Goal: Transaction & Acquisition: Purchase product/service

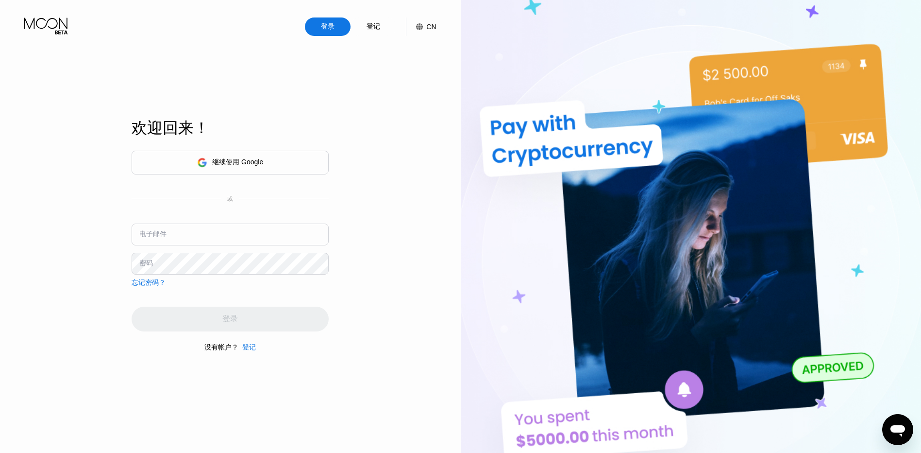
click at [374, 31] on div "登记" at bounding box center [374, 26] width 16 height 11
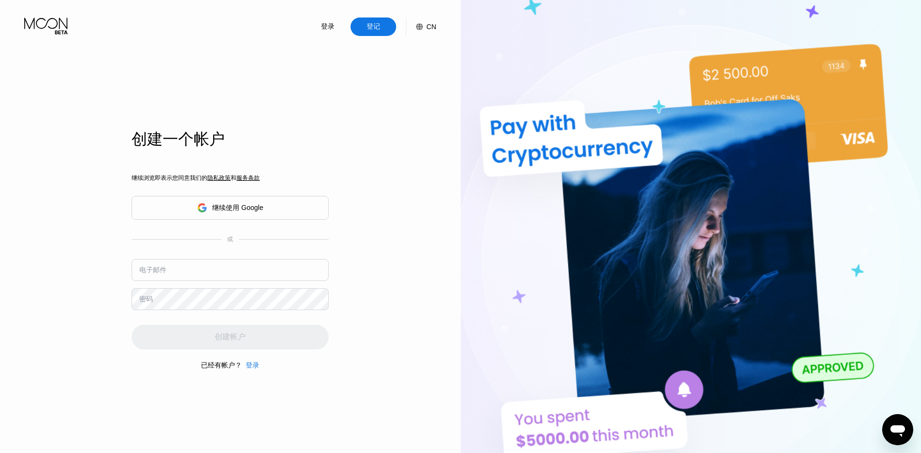
drag, startPoint x: 246, startPoint y: 258, endPoint x: 246, endPoint y: 264, distance: 5.8
click at [246, 259] on input "text" at bounding box center [230, 270] width 197 height 22
type input "[EMAIL_ADDRESS][DOMAIN_NAME]"
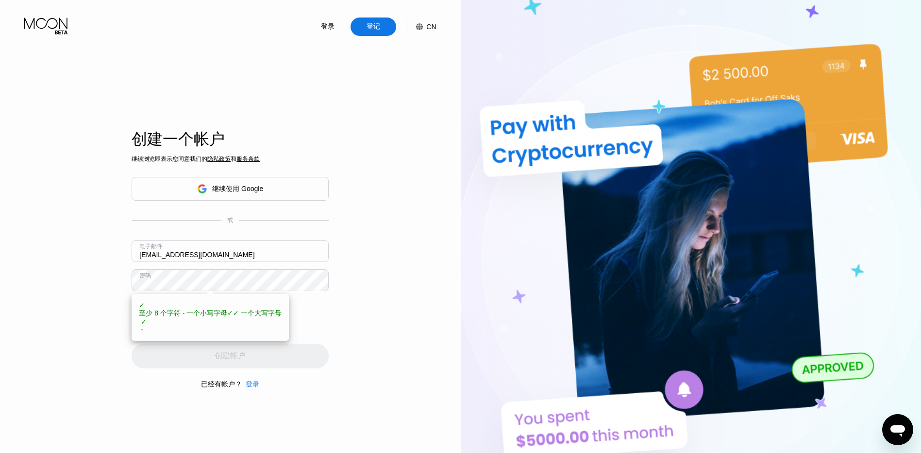
click at [342, 341] on div "登录 登记 CN 语言 选择项目 救 创建一个帐户 继续浏览即表示您同意我们的 隐私政策 和 服务条款 继续使用 Google 或 电子邮件 [EMAIL_A…" at bounding box center [230, 249] width 461 height 498
drag, startPoint x: 65, startPoint y: 316, endPoint x: 121, endPoint y: 338, distance: 60.6
click at [65, 317] on div "登录 登记 CN 语言 选择项目 救 创建一个帐户 继续浏览即表示您同意我们的 隐私政策 和 服务条款 继续使用 Google 或 电子邮件 20784274…" at bounding box center [230, 249] width 461 height 498
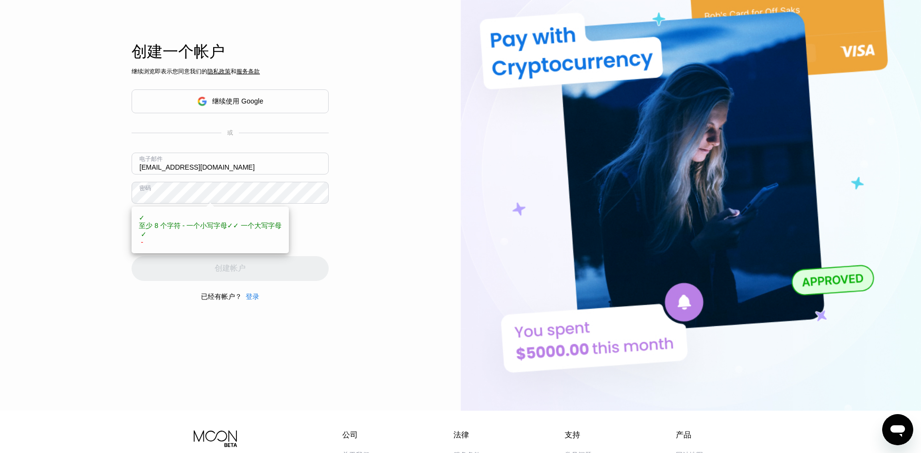
scroll to position [97, 0]
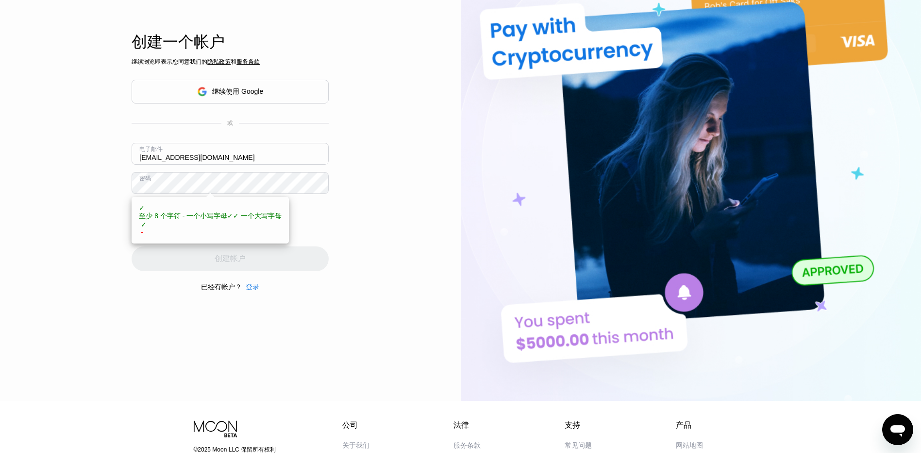
click at [331, 272] on div "登录 登记 CN 语言 选择项目 救 创建一个帐户 继续浏览即表示您同意我们的 隐私政策 和 服务条款 继续使用 Google 或 电子邮件 20784274…" at bounding box center [230, 152] width 461 height 498
click at [271, 261] on div "创建帐户" at bounding box center [230, 258] width 197 height 25
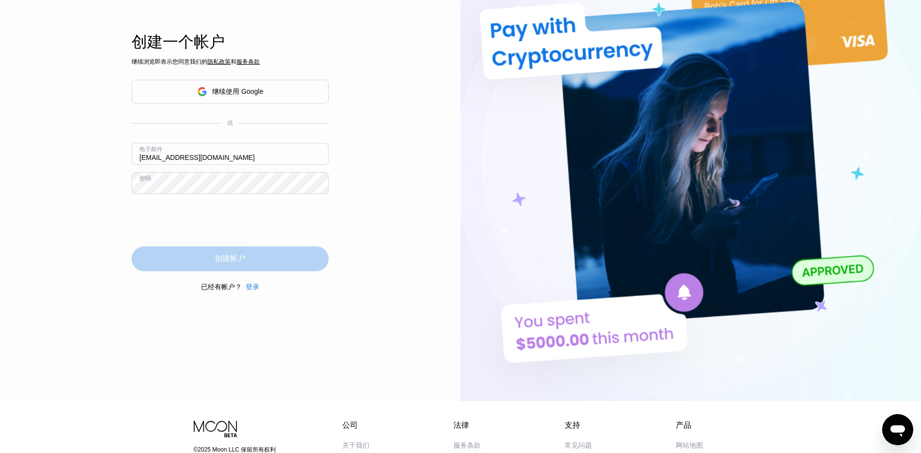
click at [304, 257] on div "创建帐户" at bounding box center [230, 258] width 197 height 25
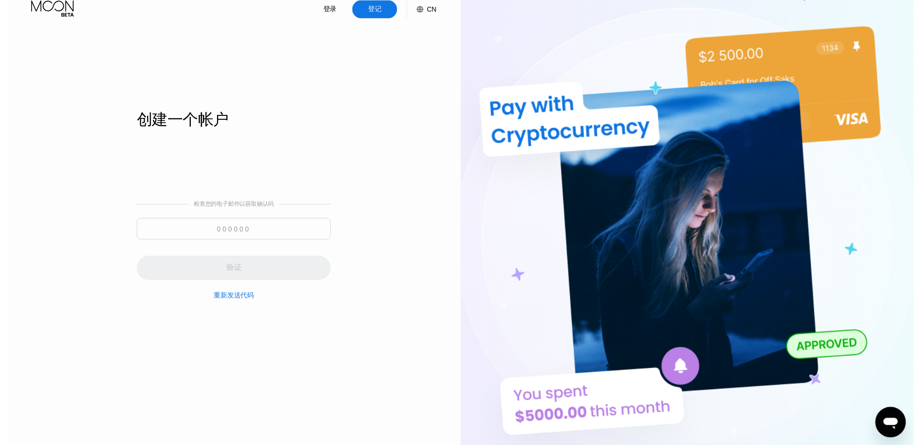
scroll to position [0, 0]
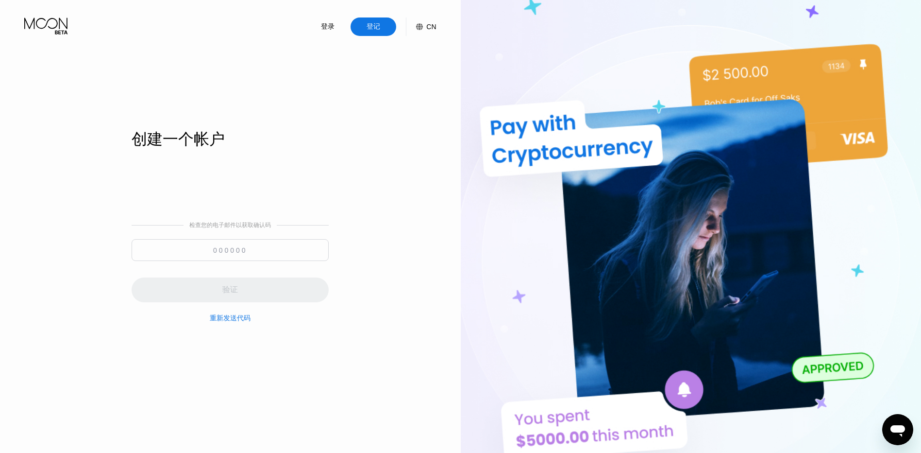
click at [278, 253] on input at bounding box center [230, 250] width 197 height 22
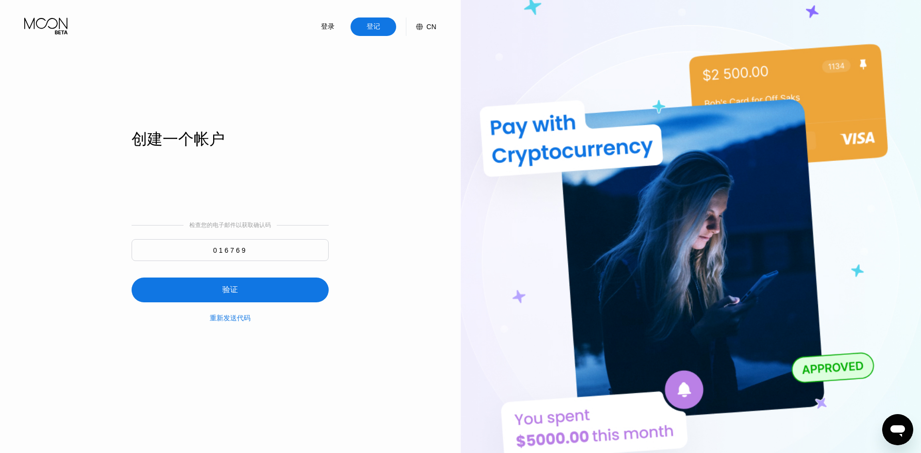
type input "016769"
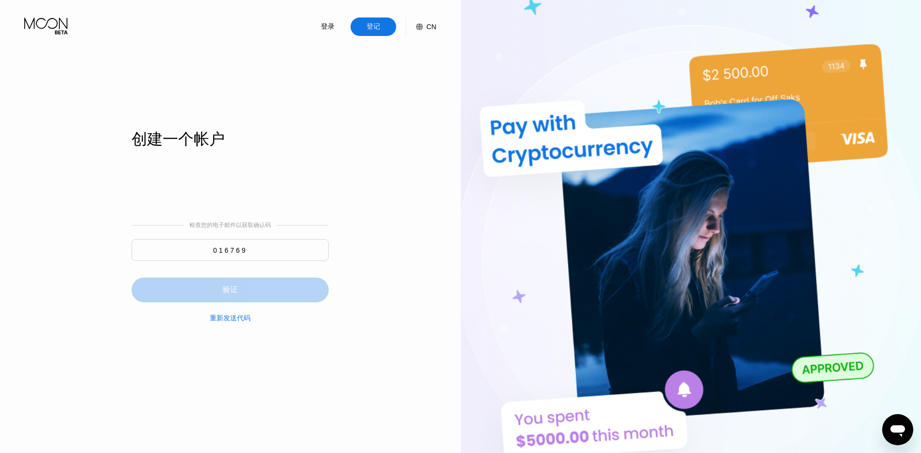
click at [287, 283] on div "验证" at bounding box center [230, 289] width 197 height 25
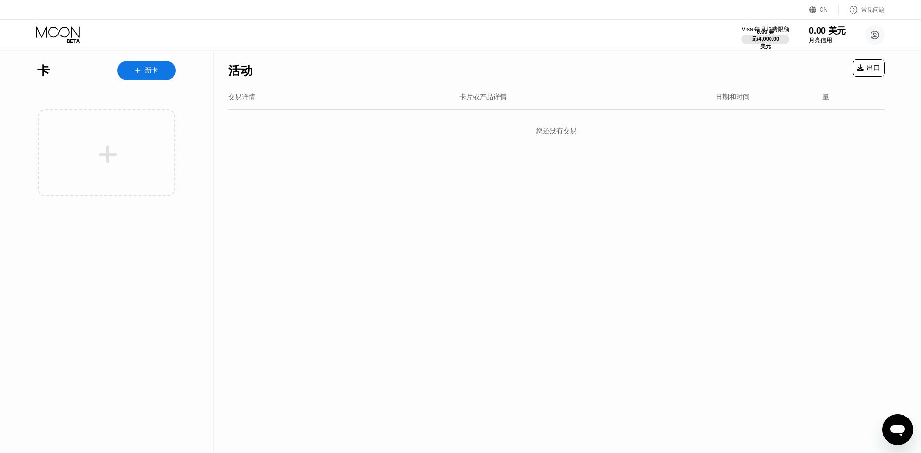
drag, startPoint x: 810, startPoint y: 238, endPoint x: 810, endPoint y: 221, distance: 18.0
click at [810, 231] on div "活动 出口 交易详情 卡片或产品详情 日期和时间 量 您还没有交易" at bounding box center [557, 252] width 686 height 402
click at [159, 71] on div "新卡" at bounding box center [147, 70] width 58 height 19
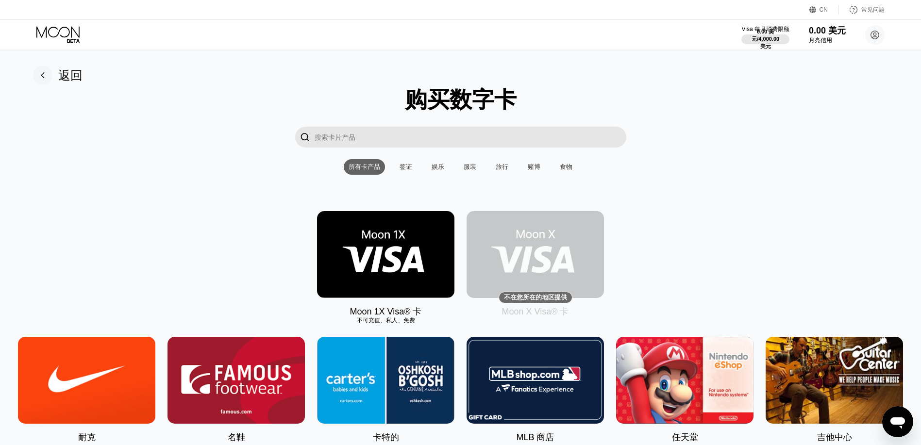
click at [822, 13] on div "CN" at bounding box center [824, 9] width 8 height 7
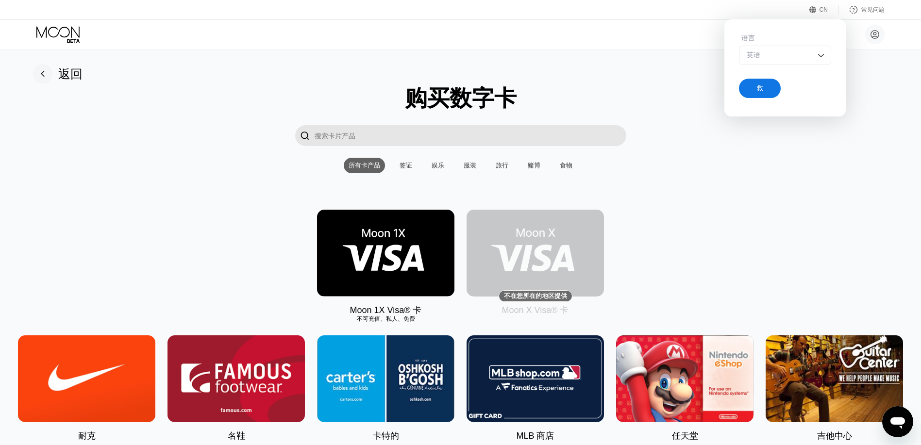
click at [789, 62] on div "英语" at bounding box center [785, 55] width 92 height 19
click at [388, 249] on img at bounding box center [385, 253] width 137 height 87
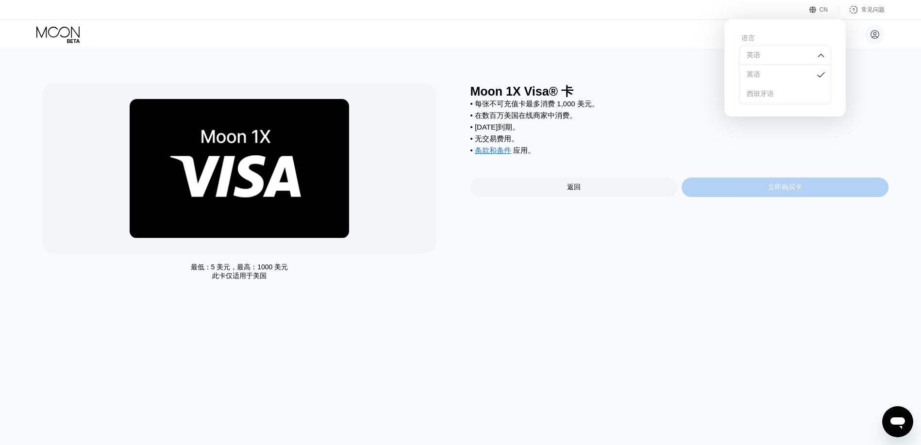
drag, startPoint x: 747, startPoint y: 193, endPoint x: 754, endPoint y: 170, distance: 23.8
click at [754, 170] on div "Moon 1X Visa® 卡 • 每张不可充值卡最多消费 1,000 美元。 • 在数百万美国在线商家中消费。 • 2 个月后到期。 • 无交易费用。 • …" at bounding box center [680, 185] width 418 height 202
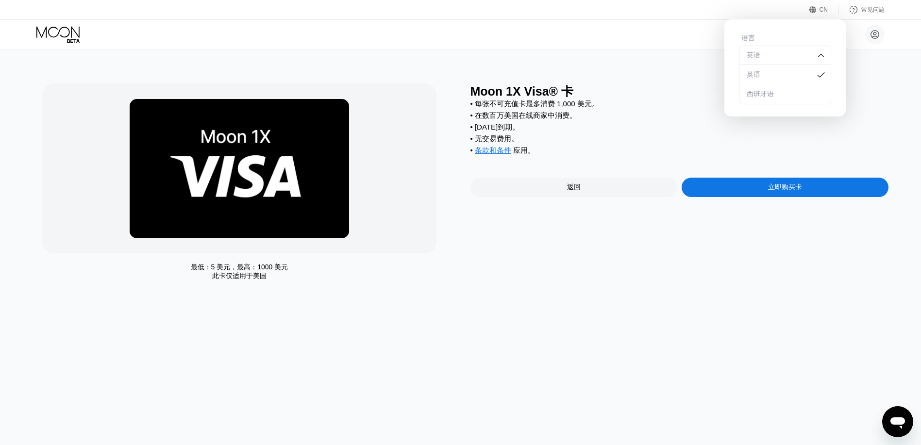
click at [773, 192] on div "立即购买卡" at bounding box center [785, 187] width 34 height 9
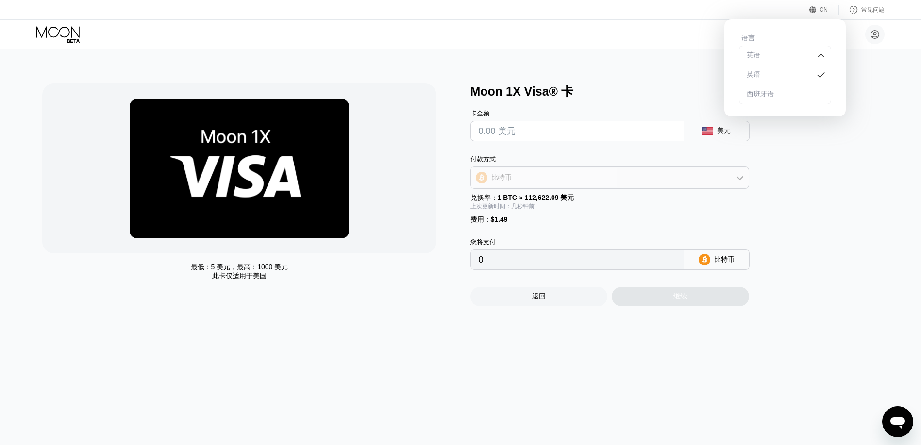
click at [567, 174] on div "比特币" at bounding box center [610, 177] width 278 height 19
click at [586, 229] on div "USDT 在 TRON 上" at bounding box center [616, 225] width 252 height 9
type input "0.00"
click at [556, 135] on input "text" at bounding box center [577, 130] width 197 height 19
type input "$1"
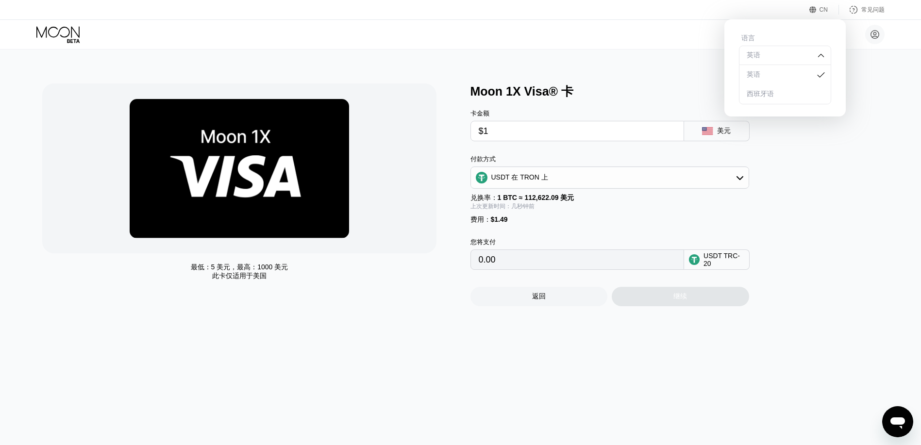
type input "2.52"
type input "$10"
type input "11.61"
type input "$10"
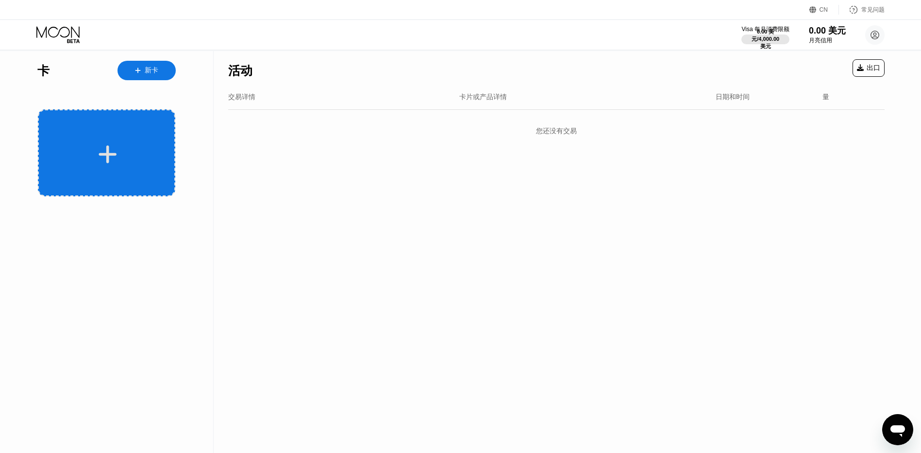
click at [55, 129] on div at bounding box center [106, 152] width 137 height 87
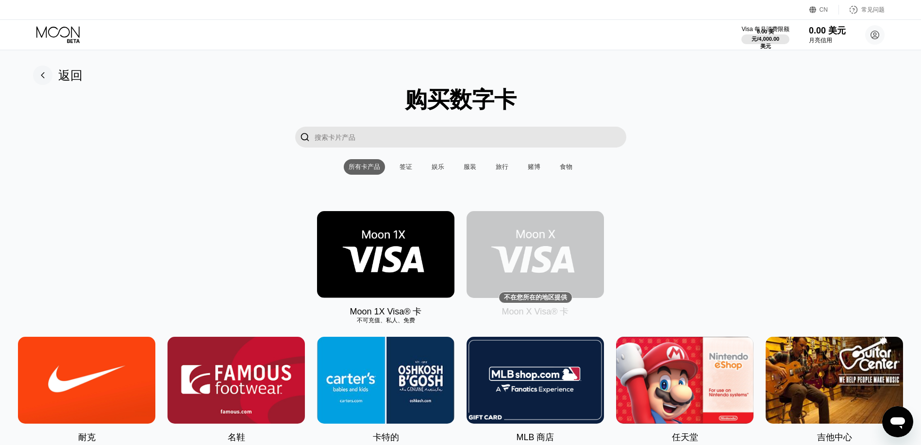
click at [403, 171] on div "签证" at bounding box center [406, 167] width 13 height 9
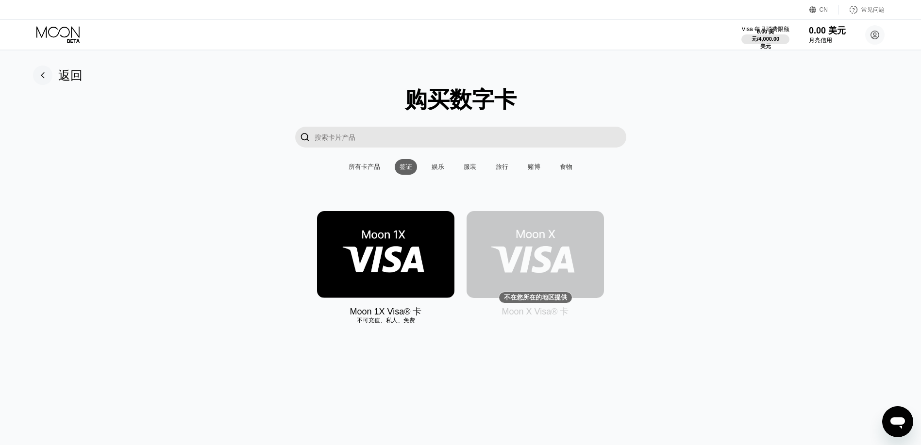
click at [353, 166] on div "所有卡产品" at bounding box center [365, 167] width 32 height 9
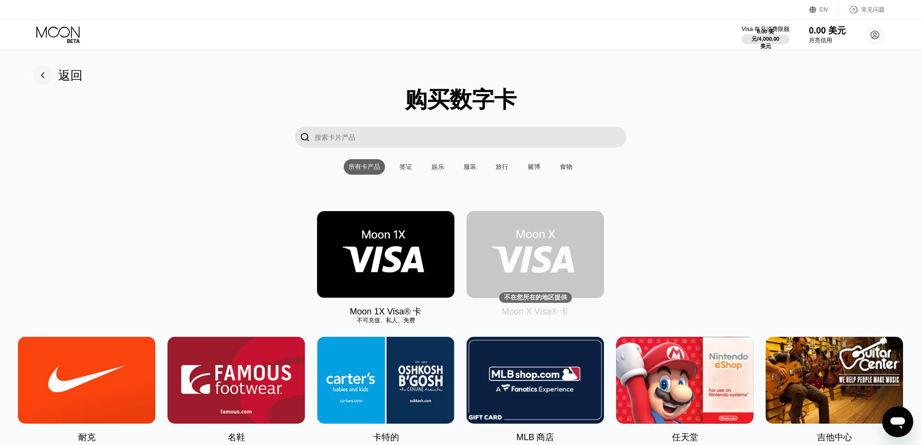
click at [546, 247] on img at bounding box center [535, 254] width 137 height 87
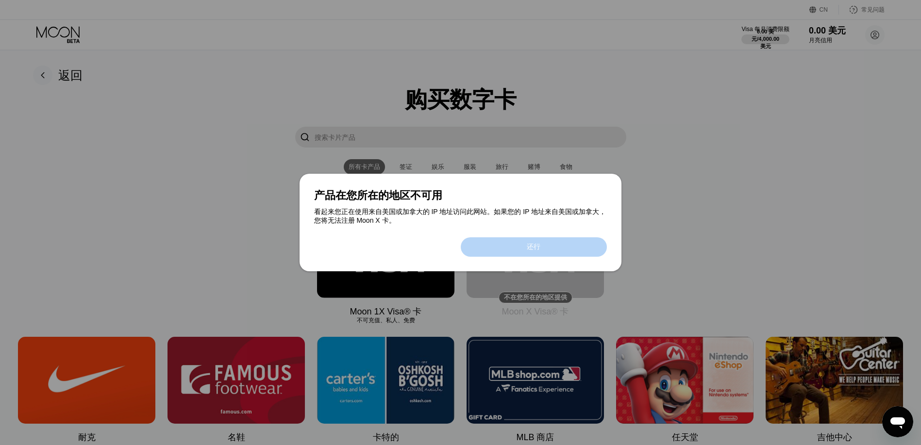
click at [544, 247] on div "还行" at bounding box center [534, 247] width 147 height 19
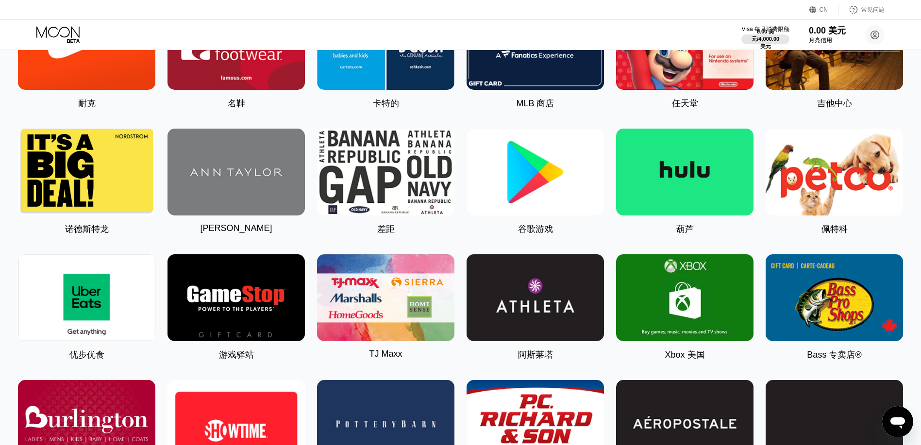
scroll to position [340, 0]
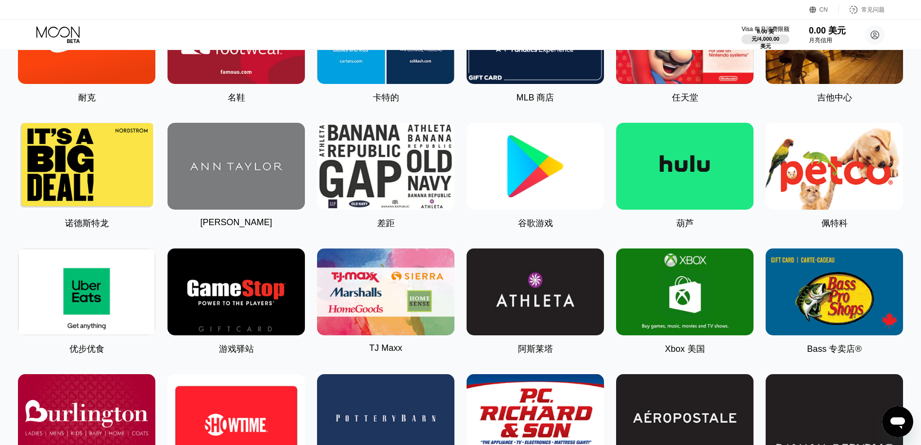
click at [726, 293] on img at bounding box center [684, 292] width 137 height 87
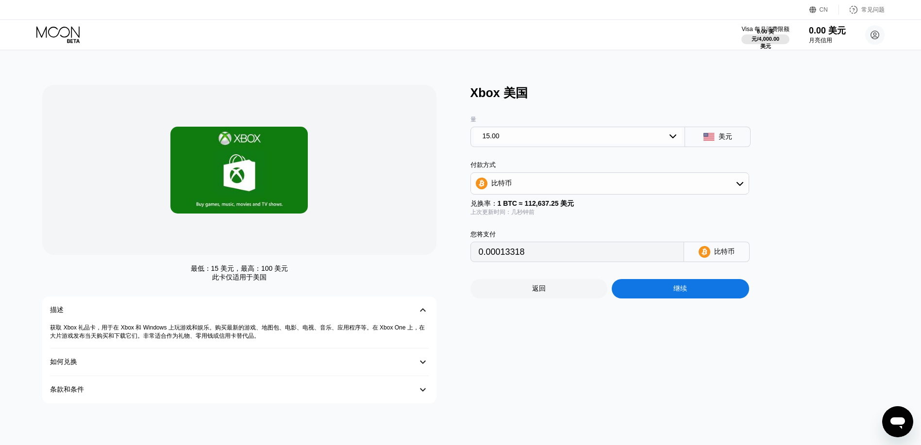
drag, startPoint x: 578, startPoint y: 177, endPoint x: 578, endPoint y: 183, distance: 5.3
click at [578, 178] on div "比特币" at bounding box center [610, 183] width 278 height 19
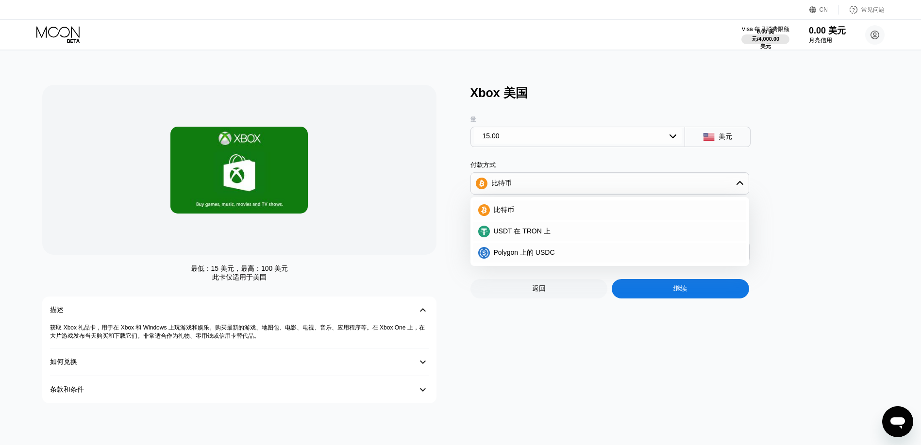
click at [544, 236] on span "USDT 在 TRON 上" at bounding box center [522, 231] width 57 height 9
type input "15.15"
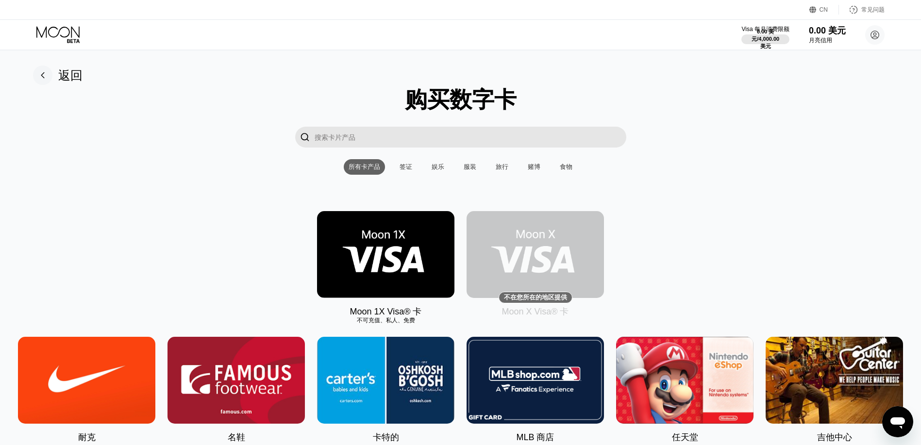
click at [41, 39] on icon at bounding box center [58, 34] width 45 height 17
